Goal: Task Accomplishment & Management: Use online tool/utility

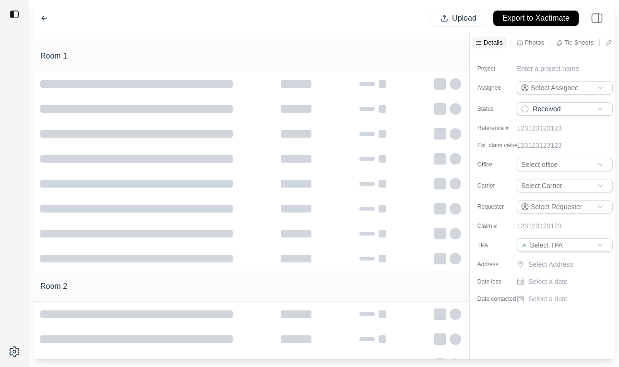
type input "**********"
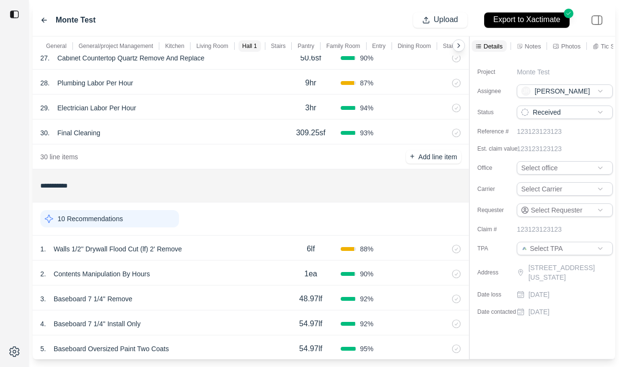
scroll to position [538, 0]
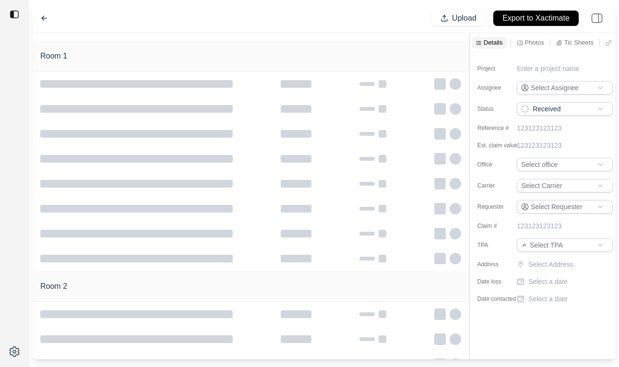
type input "**********"
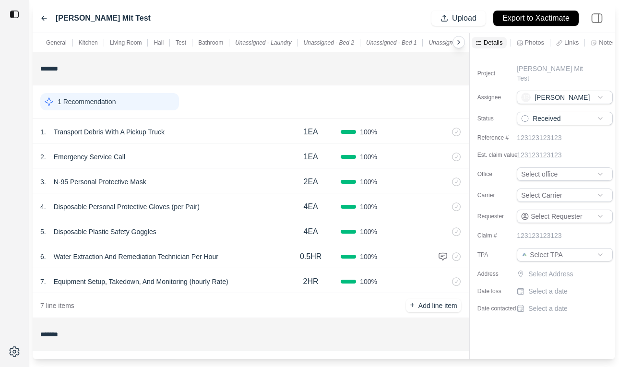
click at [40, 17] on div "[PERSON_NAME] Mit Test Upload Export to Xactimate" at bounding box center [324, 18] width 583 height 29
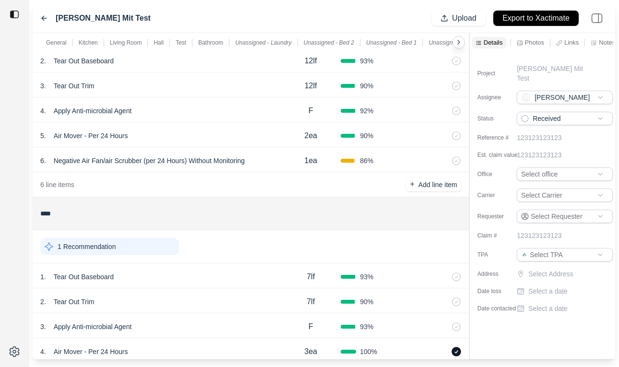
scroll to position [653, 0]
click at [45, 19] on icon at bounding box center [44, 18] width 8 height 8
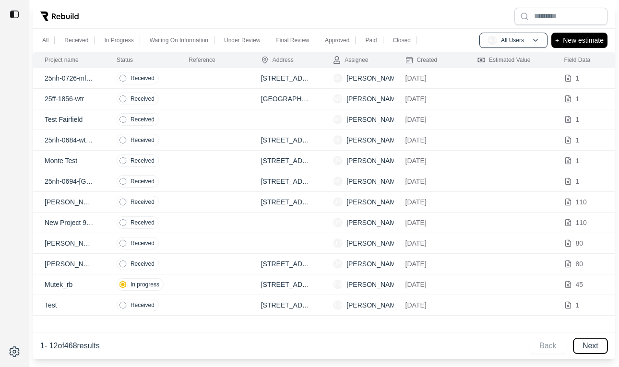
click at [590, 344] on button "Next" at bounding box center [590, 345] width 34 height 15
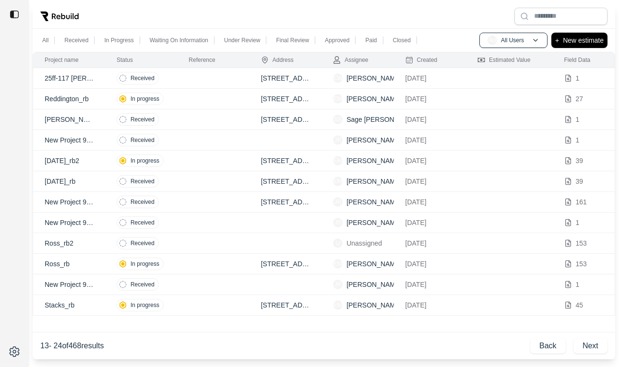
click at [196, 269] on td at bounding box center [213, 264] width 72 height 21
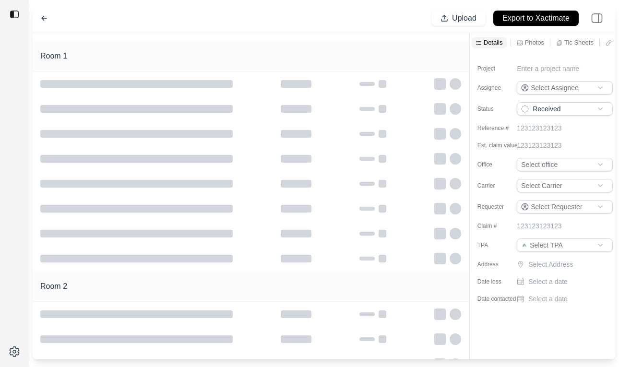
type input "**********"
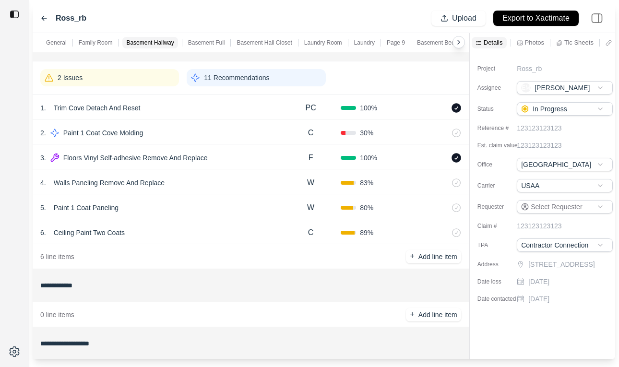
scroll to position [755, 0]
click at [241, 165] on div "3 . Floors Vinyl Self-adhesive Remove And Replace F 100 %" at bounding box center [251, 157] width 436 height 25
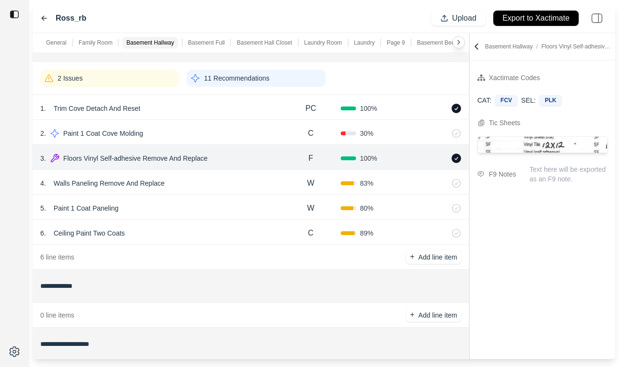
click at [60, 157] on p "Floors Vinyl Self-adhesive Remove And Replace" at bounding box center [136, 158] width 152 height 13
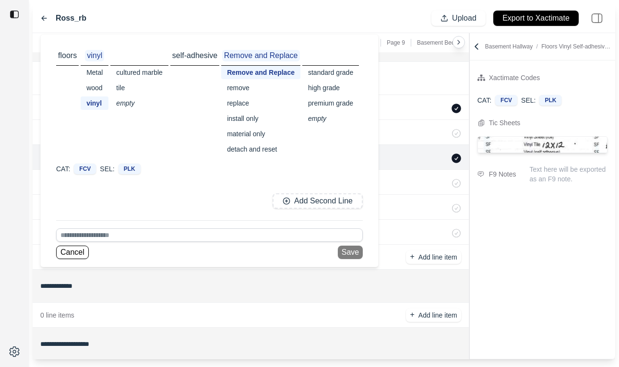
click at [453, 203] on div "5 . Paint 1 Coat Paneling W 80 %" at bounding box center [251, 207] width 436 height 25
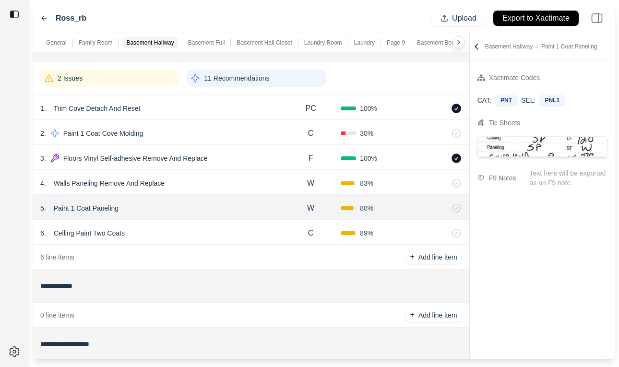
click at [243, 158] on div "3 . Floors Vinyl Self-adhesive Remove And Replace" at bounding box center [160, 158] width 240 height 13
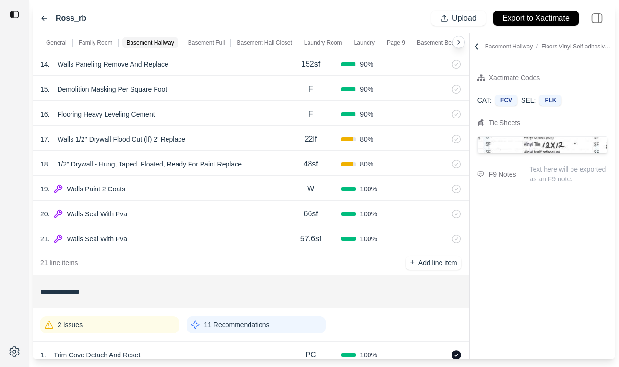
scroll to position [476, 0]
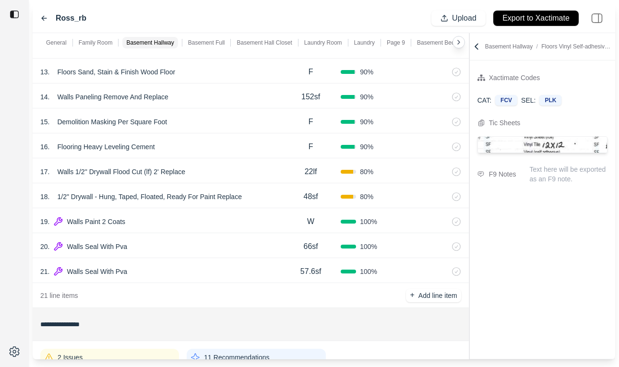
click at [201, 239] on div "20 . Walls Seal With Pva 66sf 100 %" at bounding box center [251, 245] width 436 height 25
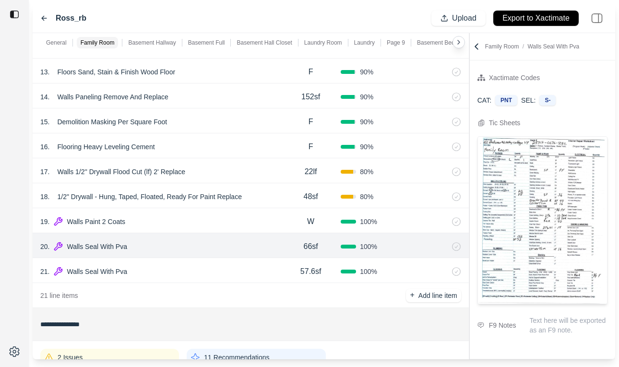
click at [194, 237] on div "20 . Walls Seal With Pva 66sf 100 %" at bounding box center [251, 245] width 436 height 25
click at [191, 220] on div "19 . Walls Paint 2 Coats" at bounding box center [160, 221] width 240 height 13
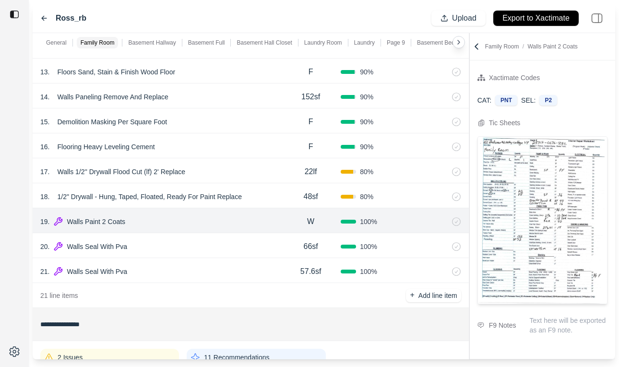
click at [587, 179] on img at bounding box center [542, 220] width 129 height 167
click at [548, 188] on img at bounding box center [542, 220] width 129 height 167
click at [475, 48] on icon at bounding box center [477, 47] width 10 height 10
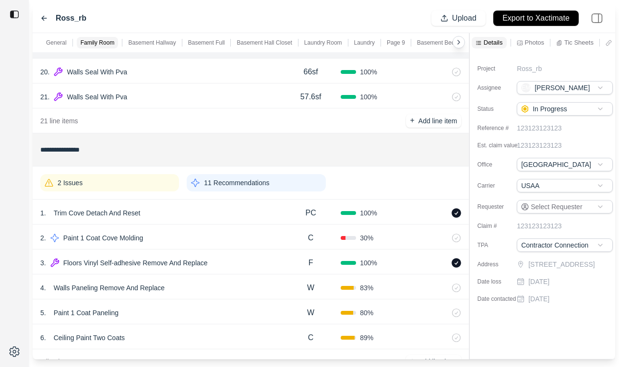
scroll to position [659, 0]
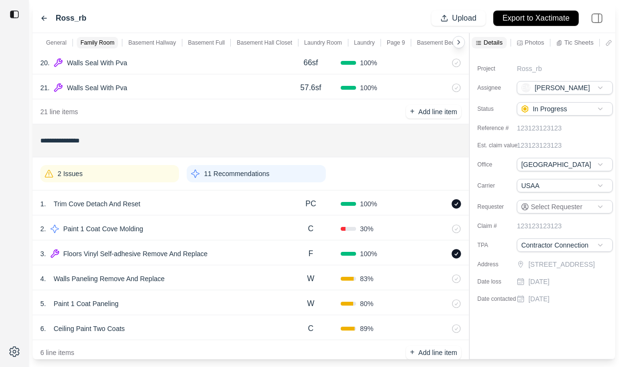
click at [133, 173] on div "2 Issues" at bounding box center [109, 173] width 139 height 17
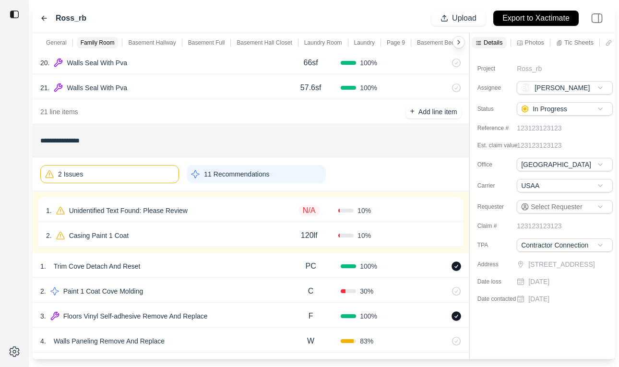
click at [195, 232] on div "2 . Casing Paint 1 Coat" at bounding box center [163, 235] width 234 height 13
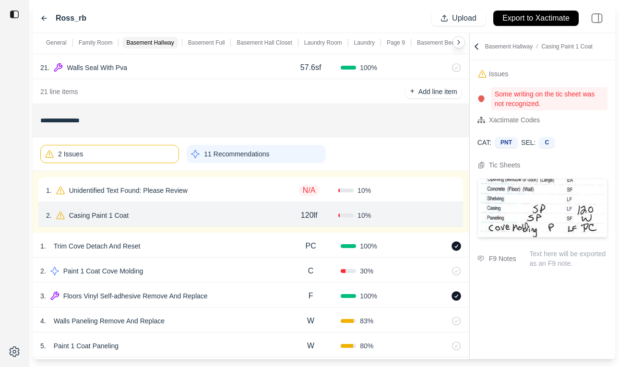
scroll to position [680, 0]
click at [128, 154] on div "2 Issues" at bounding box center [109, 153] width 139 height 18
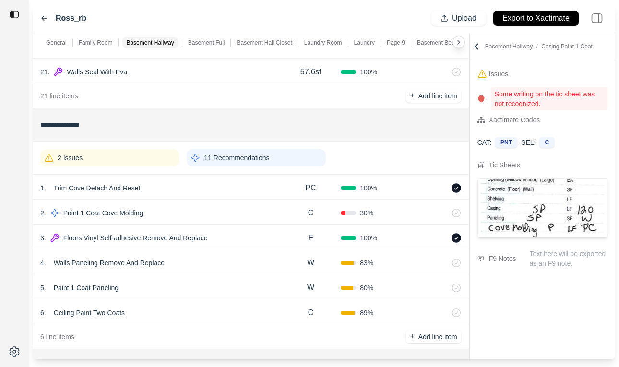
scroll to position [684, 0]
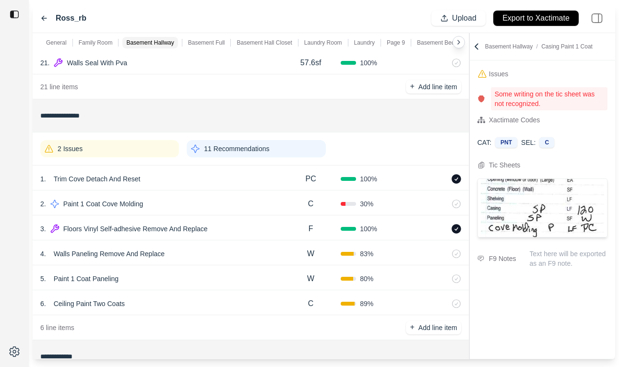
click at [239, 154] on div "11 Recommendations" at bounding box center [256, 148] width 139 height 17
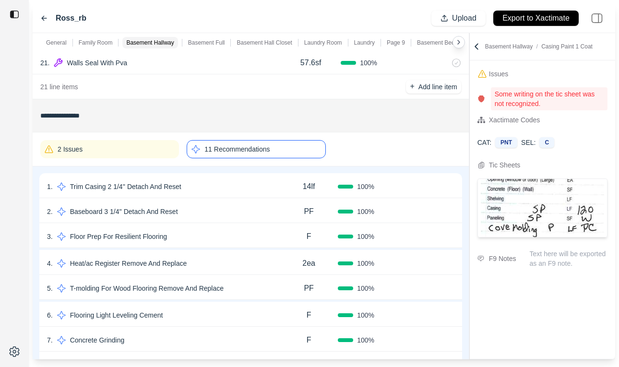
click at [234, 164] on div "2 Issues 11 Recommendations" at bounding box center [251, 149] width 436 height 34
